Goal: Check status: Check status

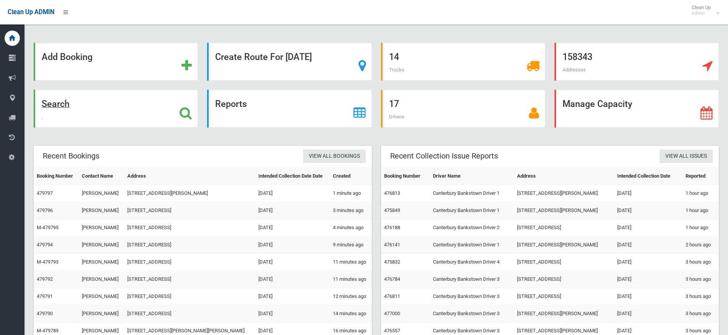
click at [62, 104] on strong "Search" at bounding box center [56, 104] width 28 height 11
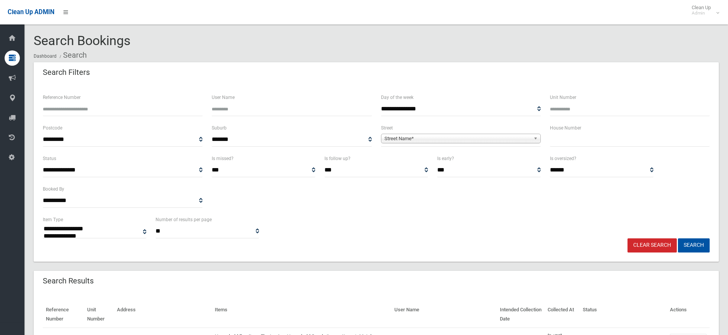
select select
drag, startPoint x: 68, startPoint y: 113, endPoint x: 72, endPoint y: 113, distance: 4.2
click at [68, 113] on input "Reference Number" at bounding box center [123, 109] width 160 height 14
type input "******"
click at [689, 242] on button "Search" at bounding box center [694, 245] width 32 height 14
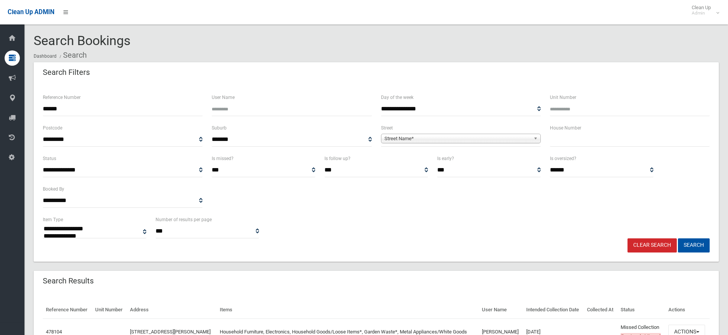
select select
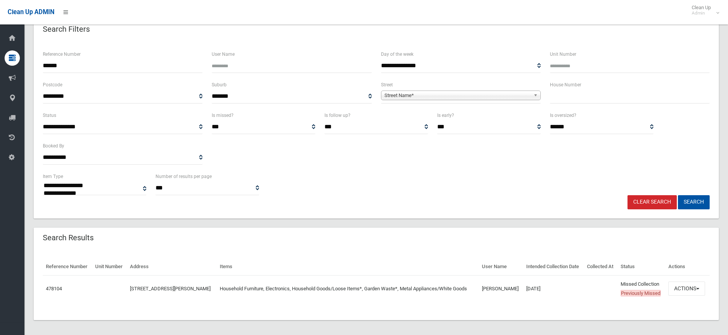
scroll to position [47, 0]
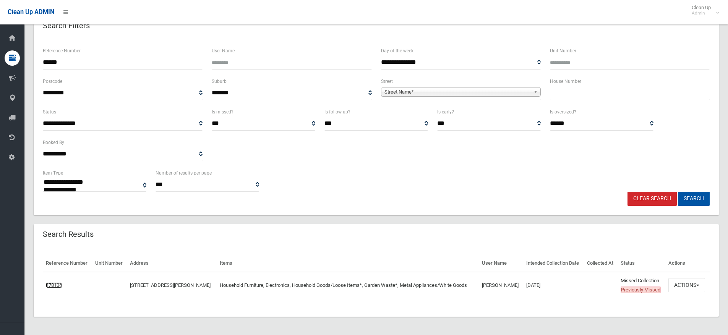
click at [61, 283] on link "478104" at bounding box center [54, 285] width 16 height 6
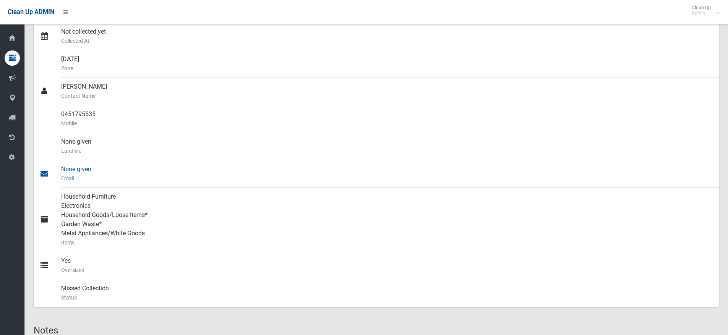
scroll to position [109, 0]
